Goal: Check status: Check status

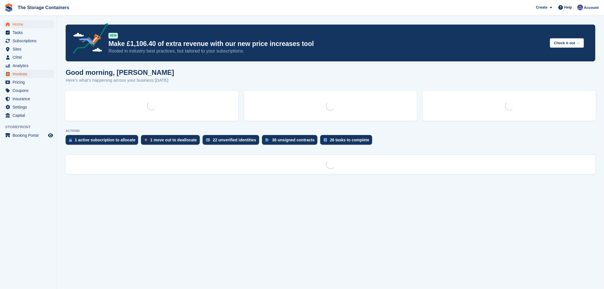
click at [22, 72] on span "Invoices" at bounding box center [30, 74] width 34 height 8
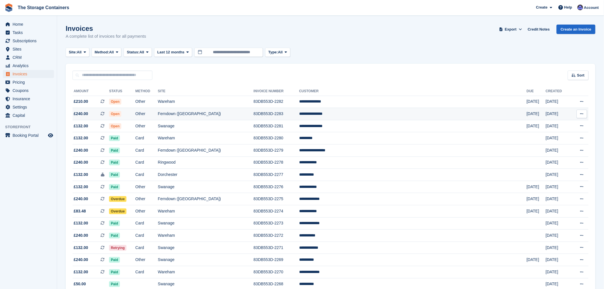
click at [135, 114] on td "Open" at bounding box center [122, 114] width 26 height 12
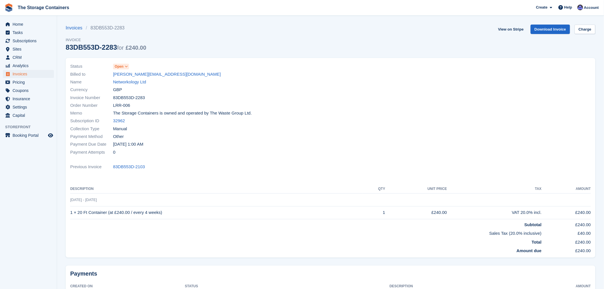
click at [122, 67] on span "Open" at bounding box center [119, 66] width 9 height 5
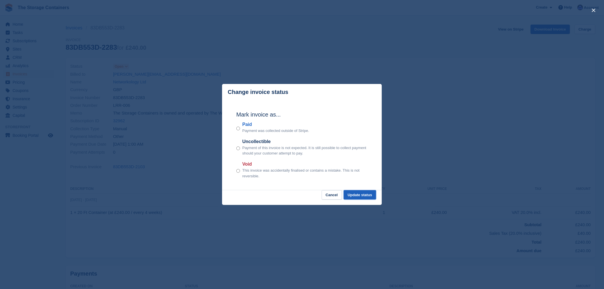
click at [359, 193] on button "Update status" at bounding box center [360, 194] width 33 height 9
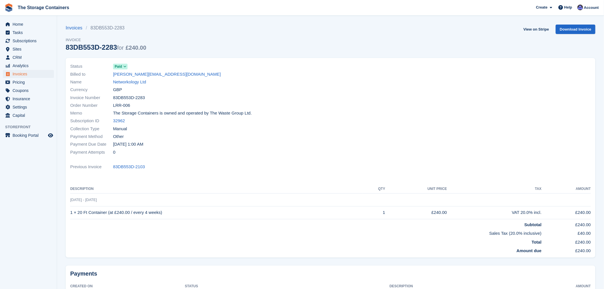
click at [265, 130] on div "Collection Type Manual" at bounding box center [198, 129] width 257 height 8
